Goal: Find specific fact: Find contact information

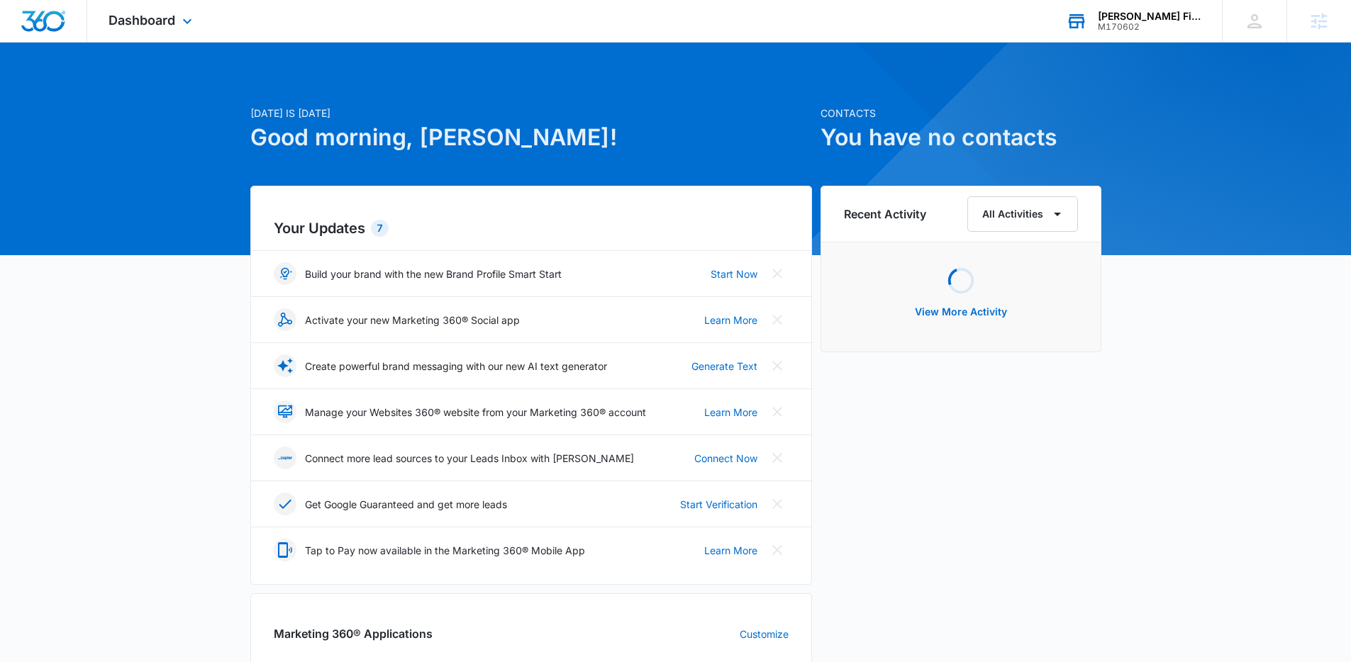
click at [1149, 21] on div "[PERSON_NAME] Financial Group" at bounding box center [1150, 16] width 104 height 11
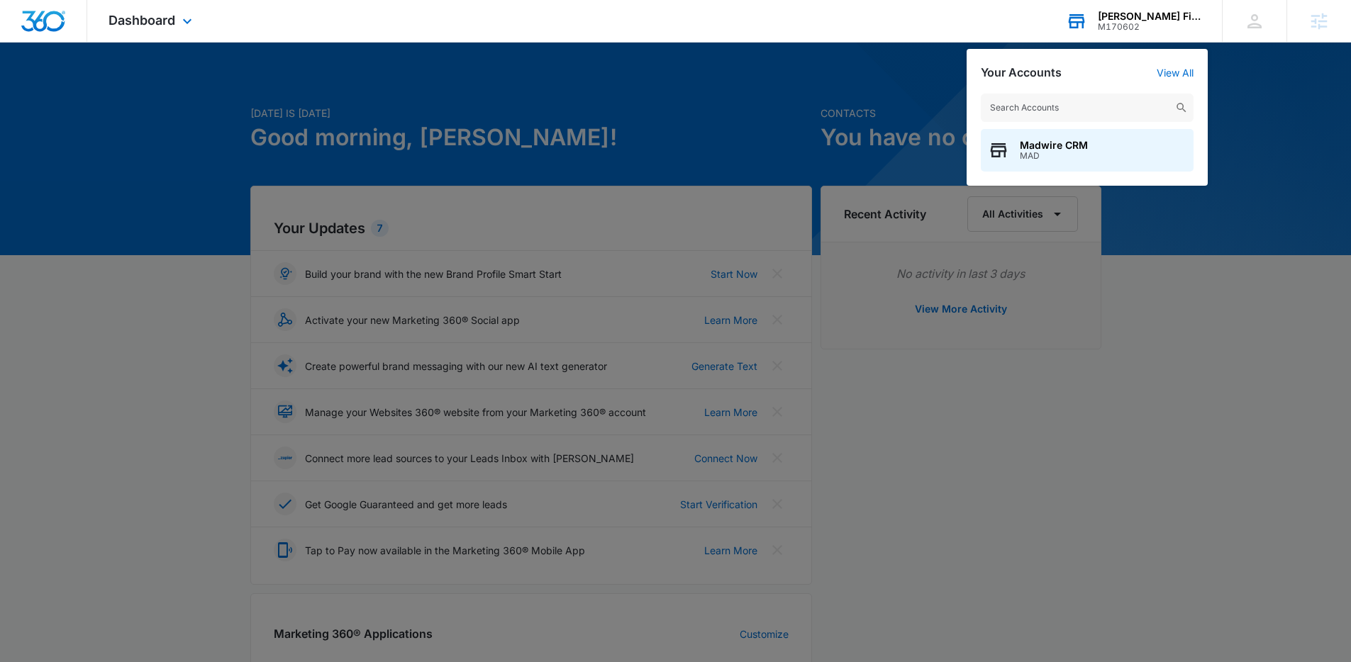
click at [1065, 120] on input "text" at bounding box center [1087, 108] width 213 height 28
type input "c"
type input "s milestone"
click at [1066, 141] on span "Children’s Milestone" at bounding box center [1070, 145] width 101 height 11
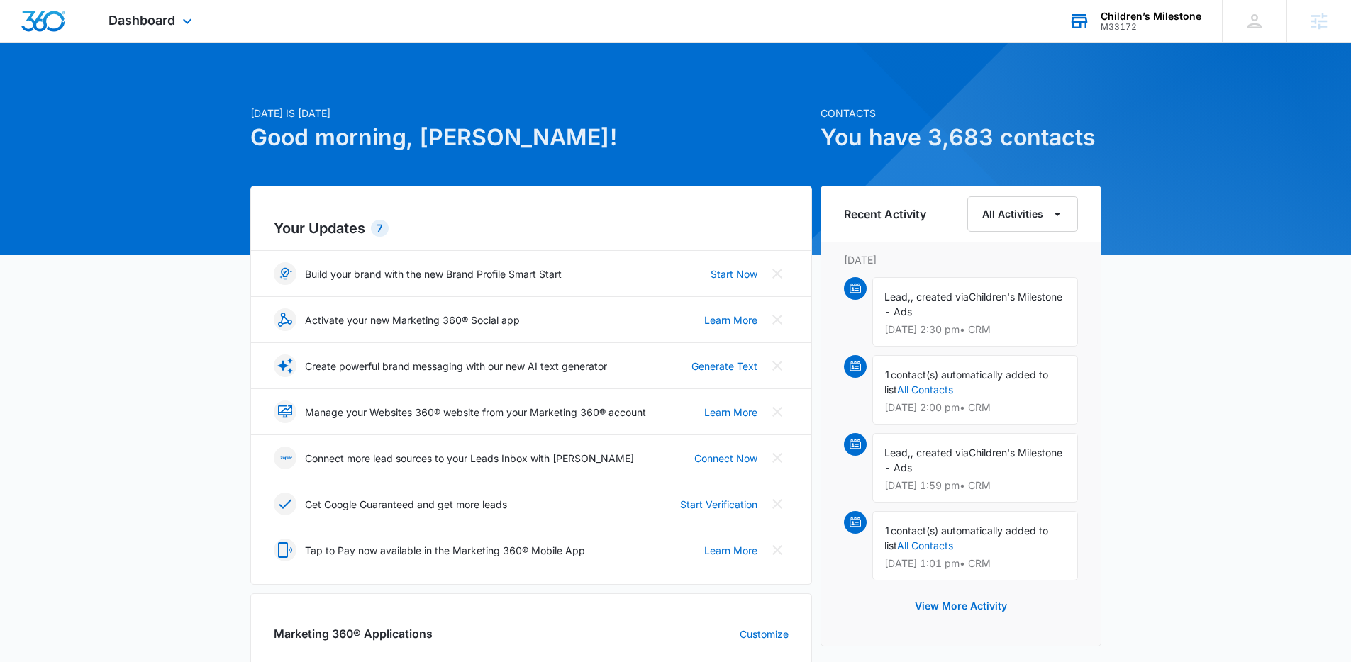
scroll to position [481, 0]
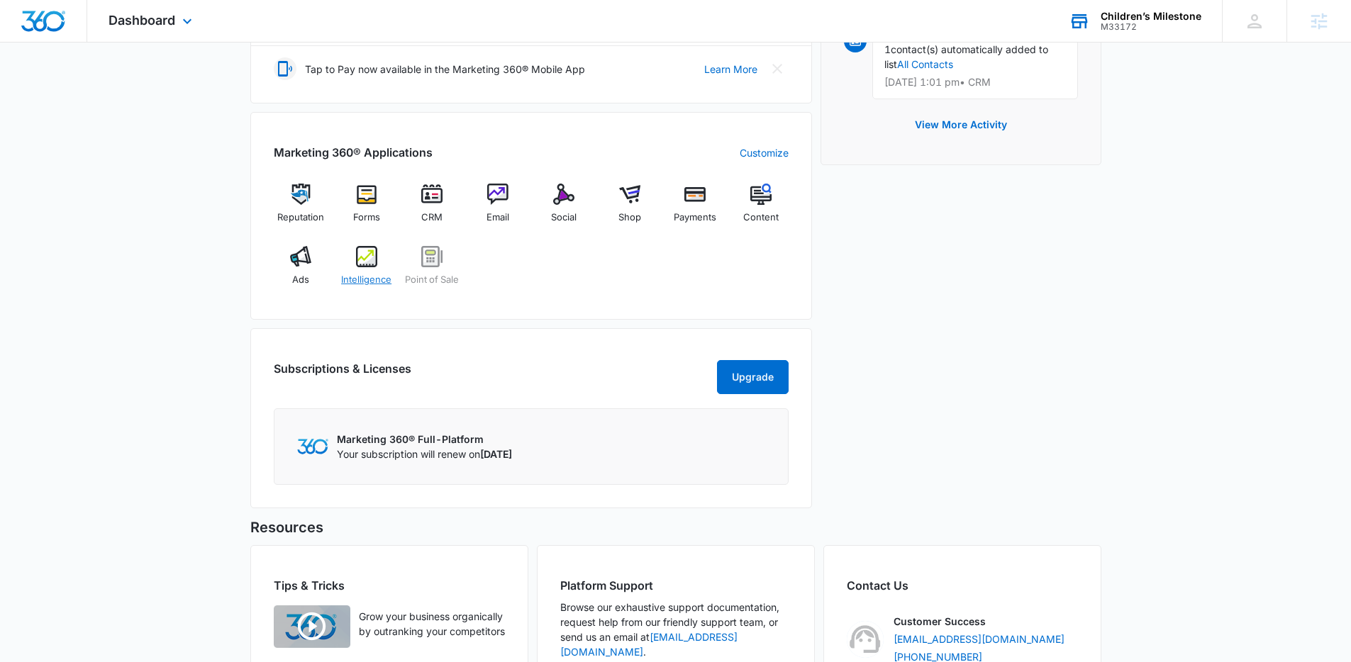
click at [364, 262] on img at bounding box center [366, 256] width 21 height 21
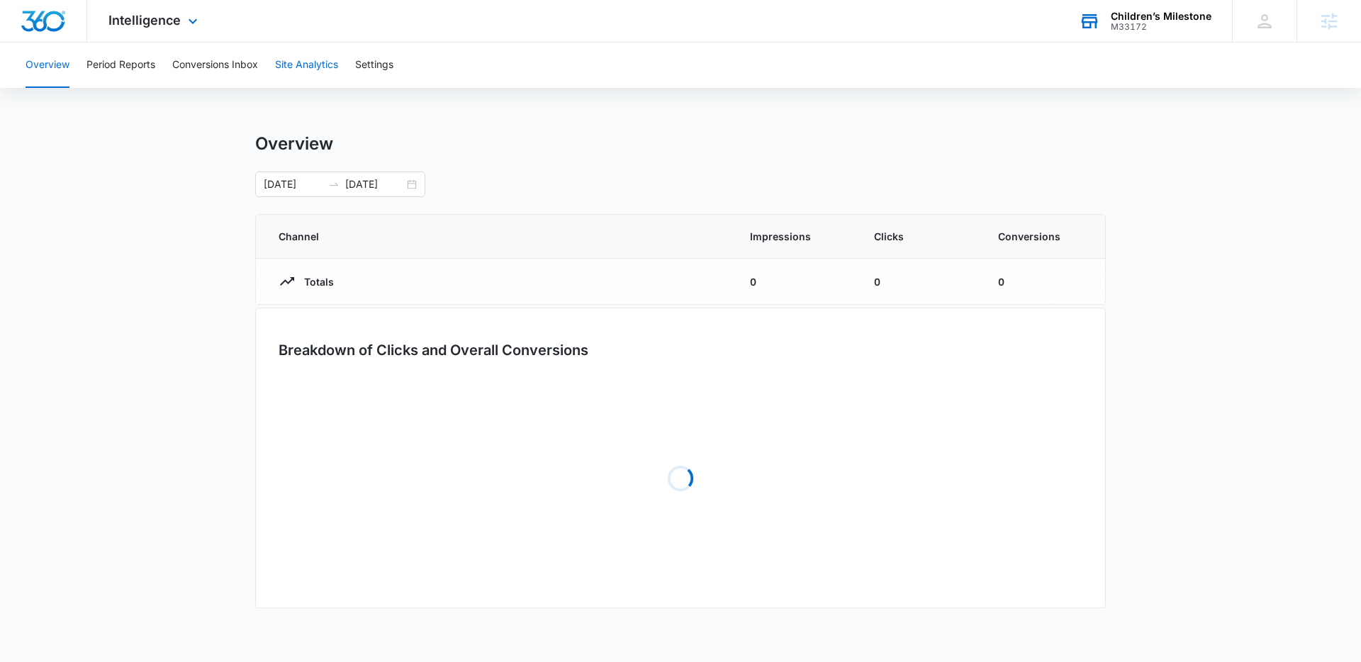
click at [317, 63] on button "Site Analytics" at bounding box center [306, 65] width 63 height 45
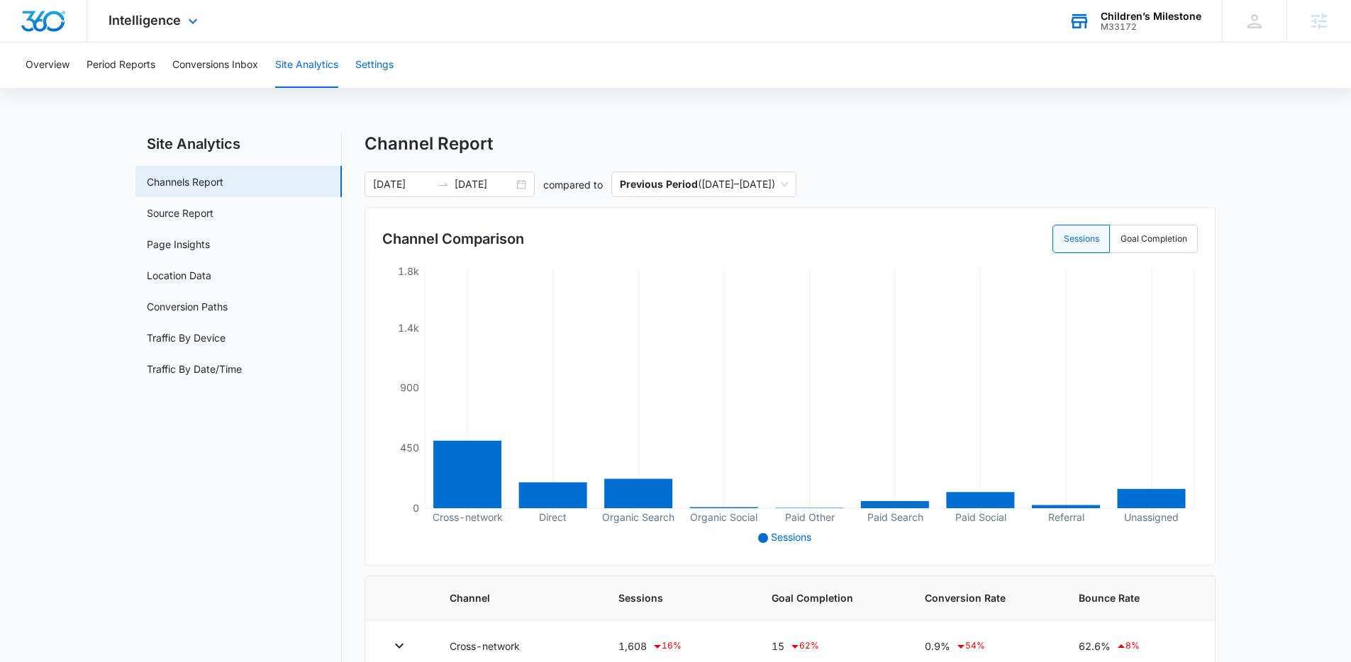
click at [372, 73] on button "Settings" at bounding box center [374, 65] width 38 height 45
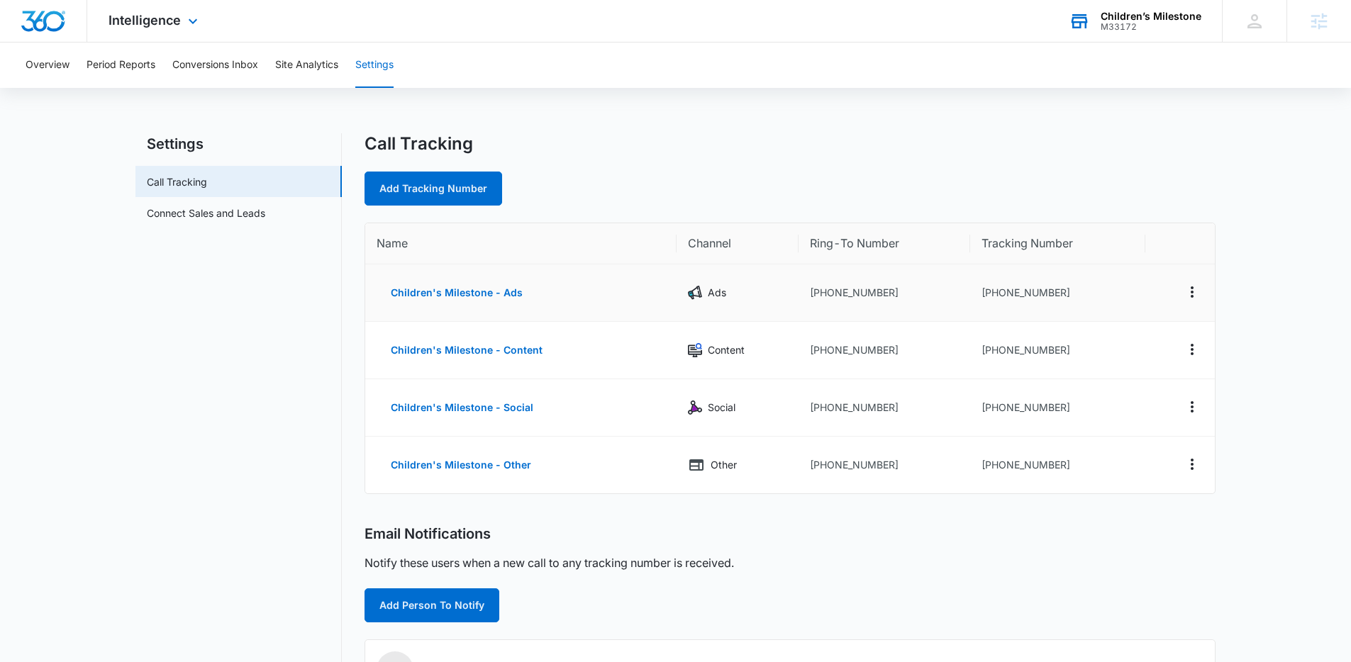
click at [837, 296] on td "+12407992630" at bounding box center [884, 292] width 172 height 57
copy td "12407992630"
